Goal: Use online tool/utility: Utilize a website feature to perform a specific function

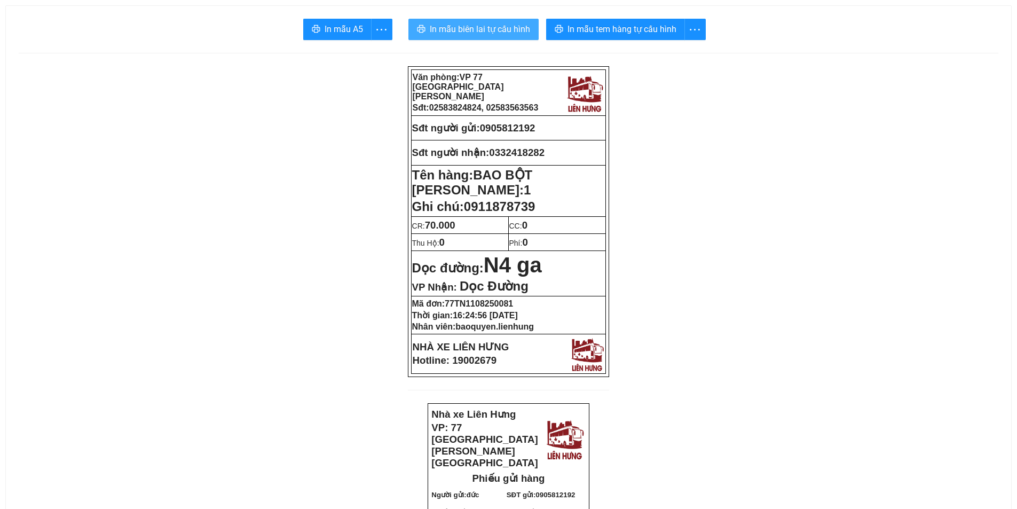
click at [458, 29] on span "In mẫu biên lai tự cấu hình" at bounding box center [480, 28] width 100 height 13
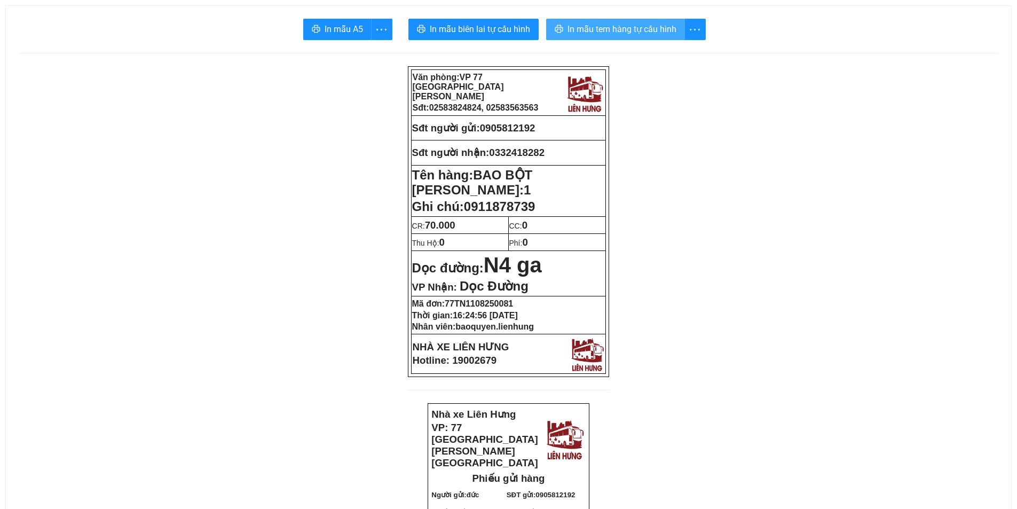
click at [657, 37] on button "In mẫu tem hàng tự cấu hình" at bounding box center [615, 29] width 139 height 21
click at [657, 27] on span "In mẫu tem hàng tự cấu hình" at bounding box center [621, 28] width 109 height 13
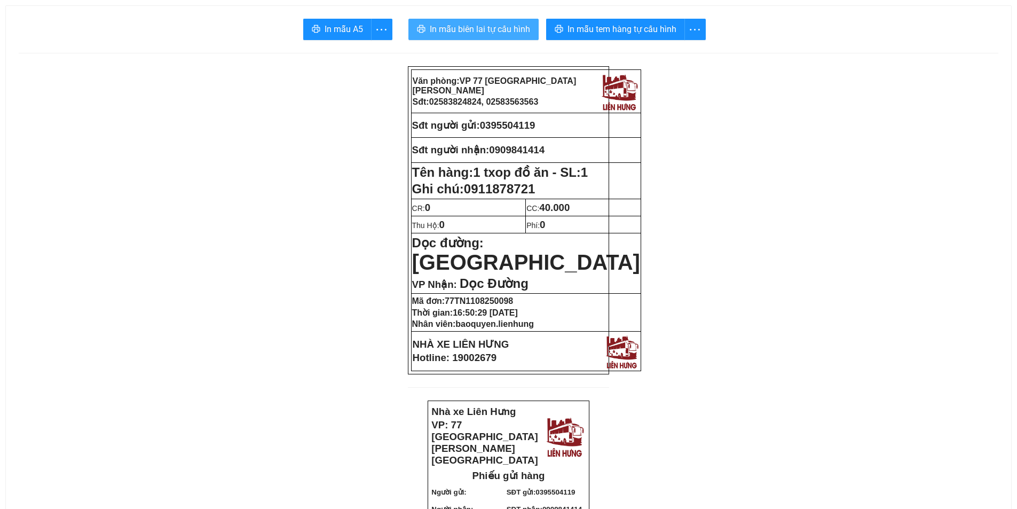
click at [481, 20] on button "In mẫu biên lai tự cấu hình" at bounding box center [473, 29] width 130 height 21
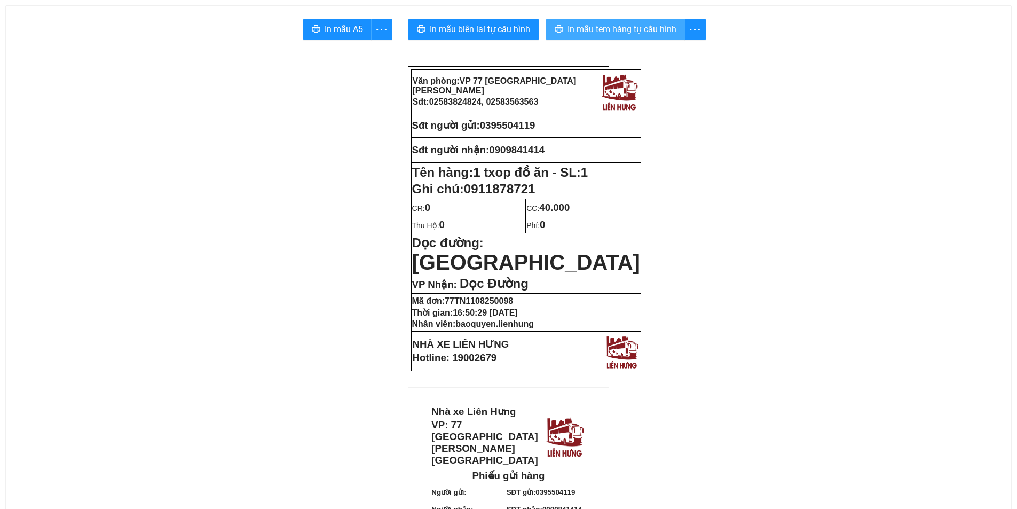
click at [610, 26] on span "In mẫu tem hàng tự cấu hình" at bounding box center [621, 28] width 109 height 13
